Goal: Find specific page/section: Find specific page/section

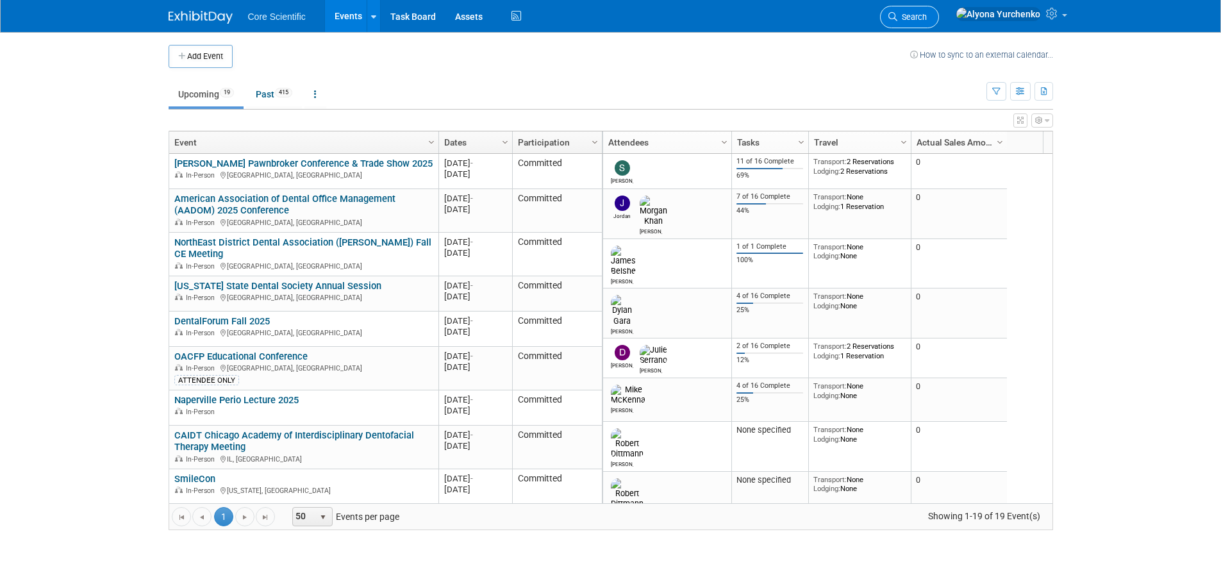
click at [897, 17] on icon at bounding box center [892, 16] width 9 height 9
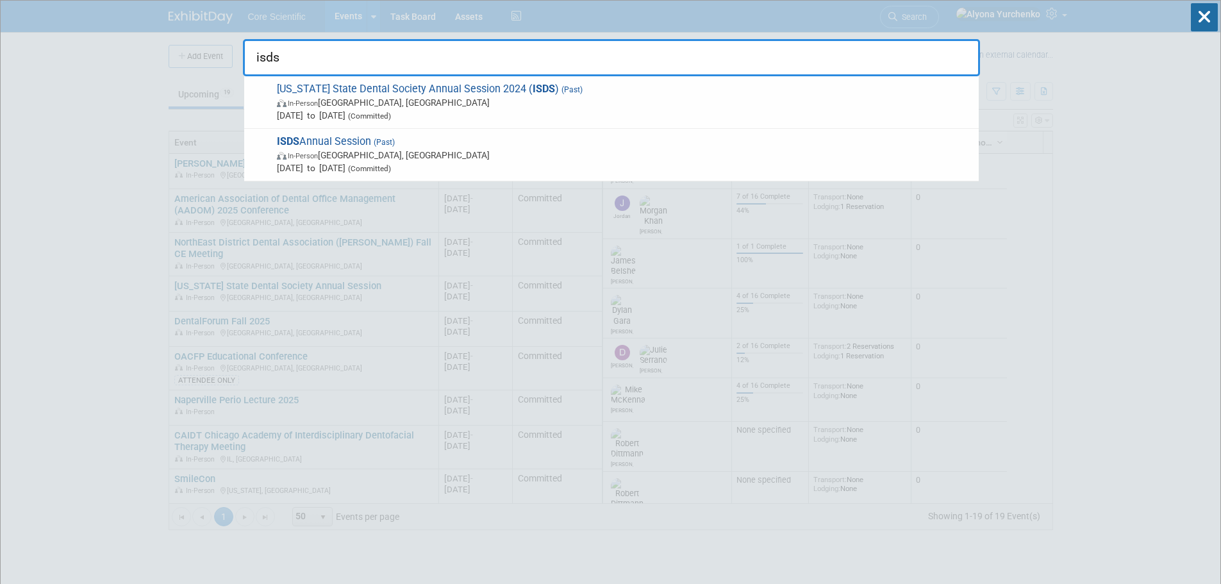
type input "isds"
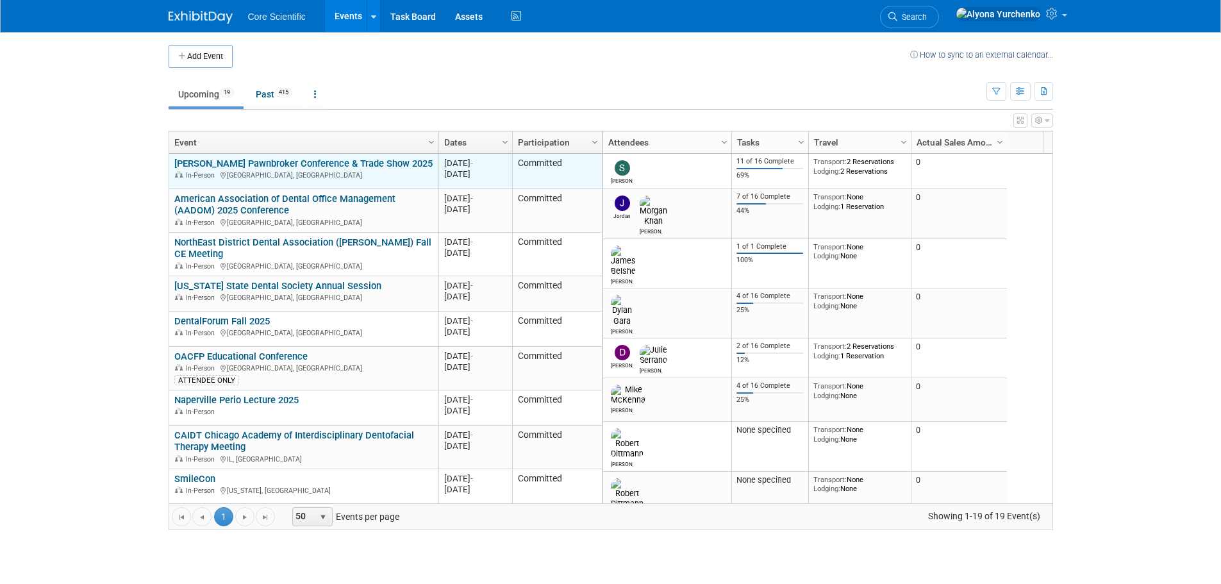
click at [313, 165] on link "[PERSON_NAME] Pawnbroker Conference & Trade Show 2025" at bounding box center [303, 164] width 258 height 12
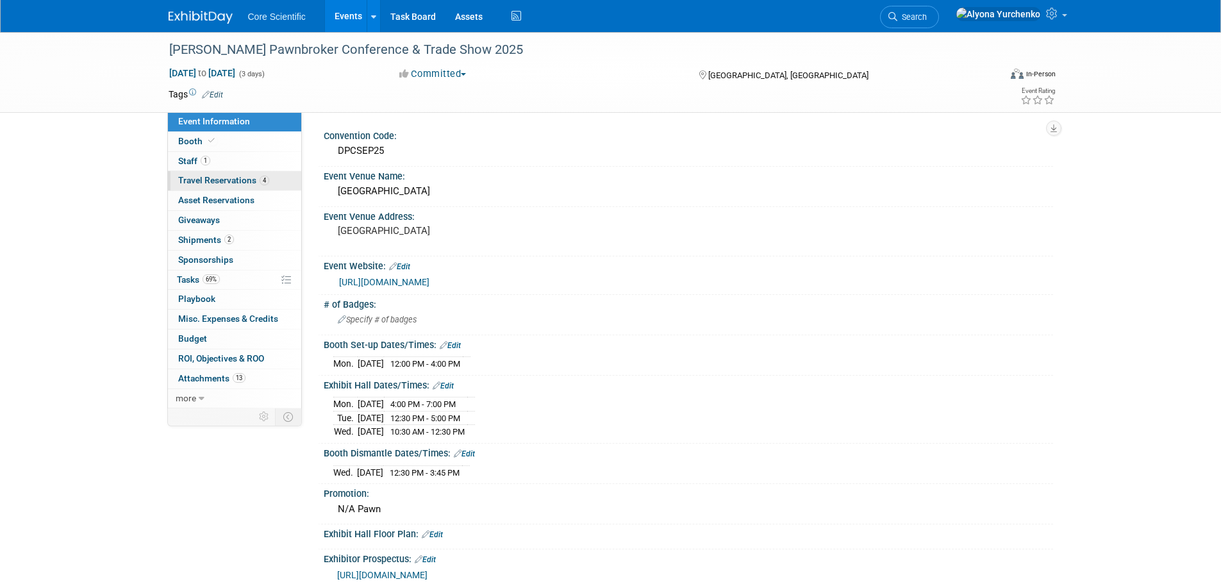
click at [249, 187] on link "4 Travel Reservations 4" at bounding box center [234, 180] width 133 height 19
